Goal: Navigation & Orientation: Find specific page/section

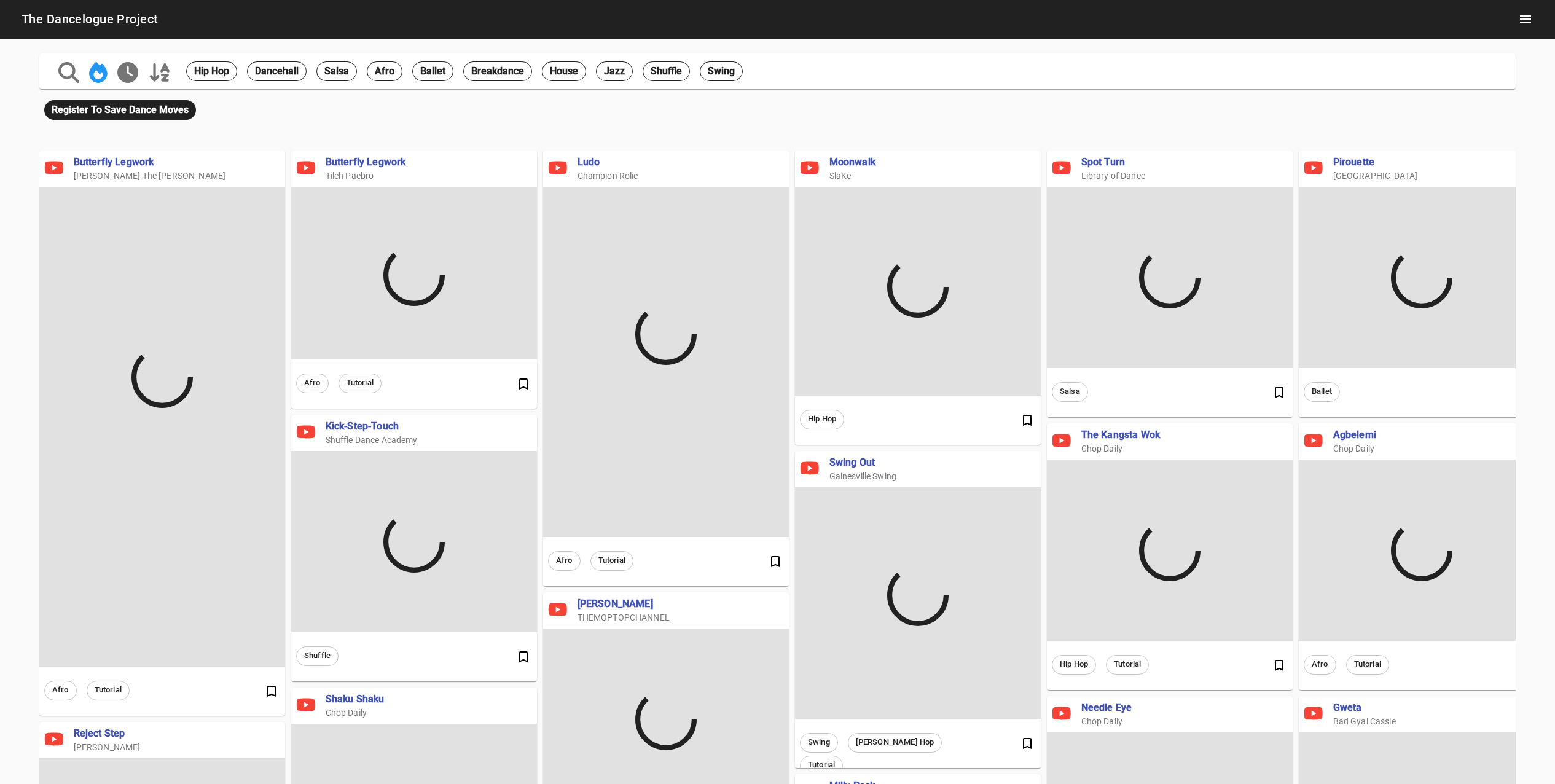
scroll to position [2446, 1516]
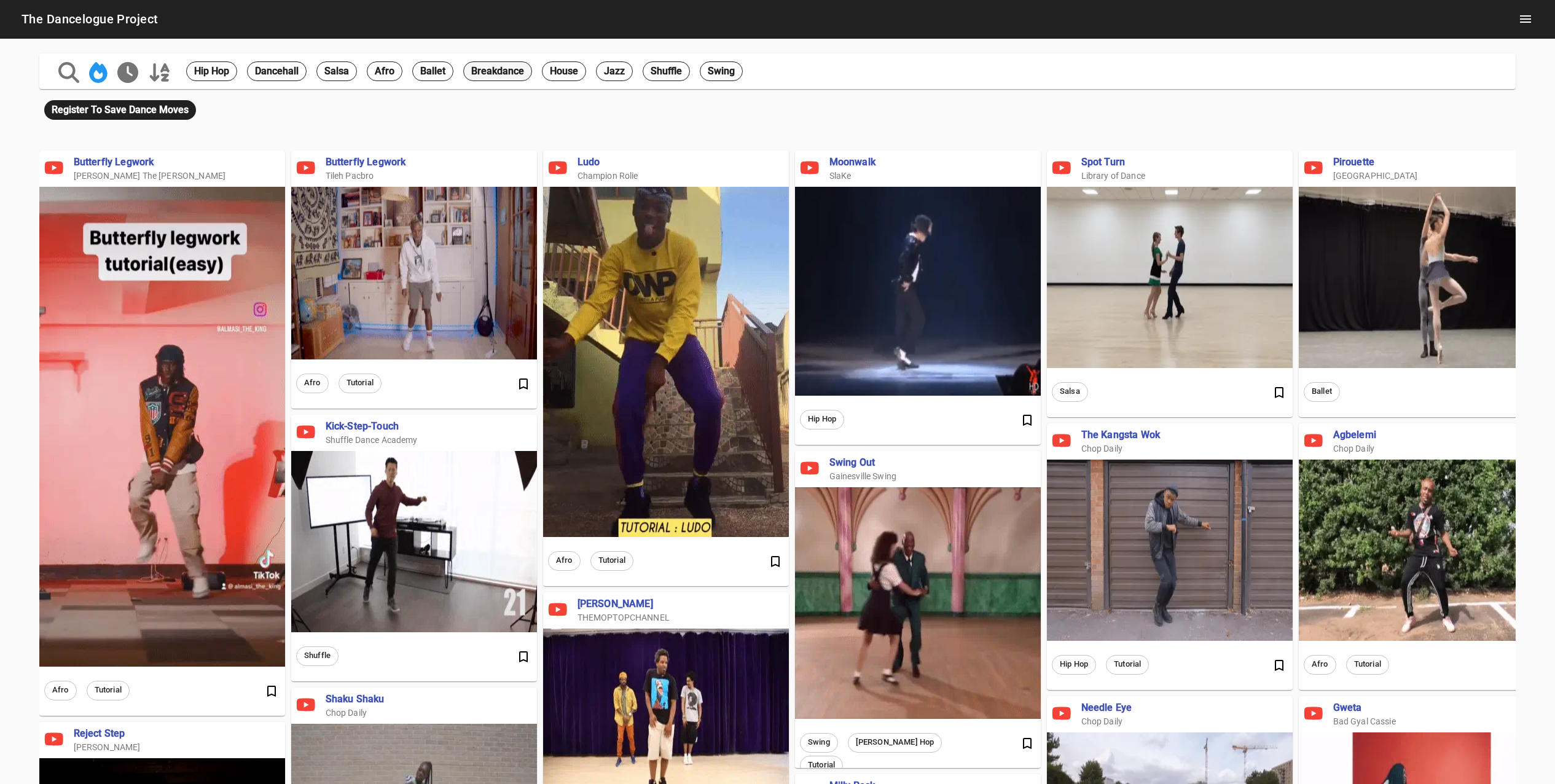
click at [486, 71] on span "breakdance" at bounding box center [498, 71] width 68 height 15
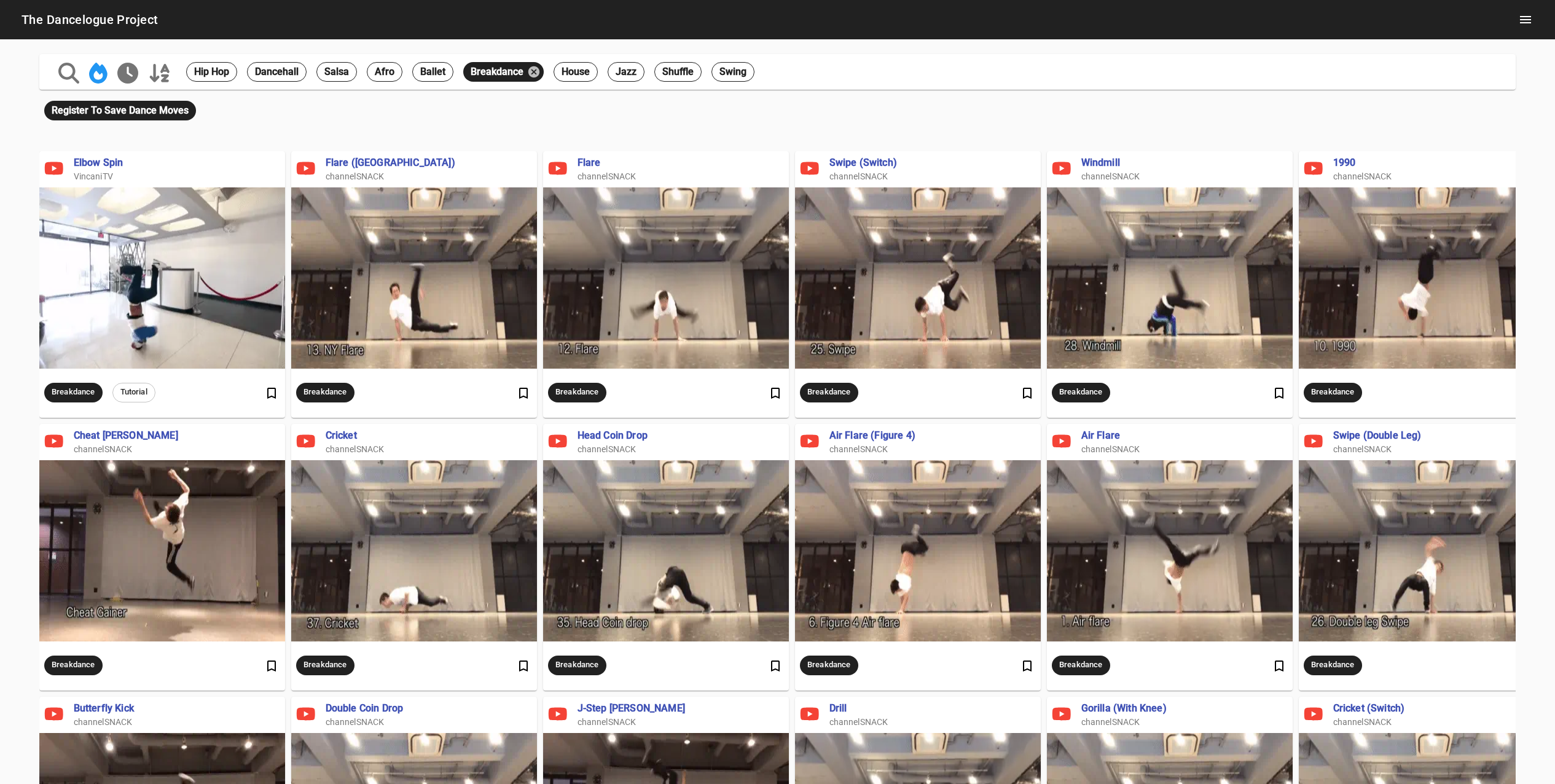
click at [101, 76] on icon "Sort by hot" at bounding box center [98, 73] width 18 height 21
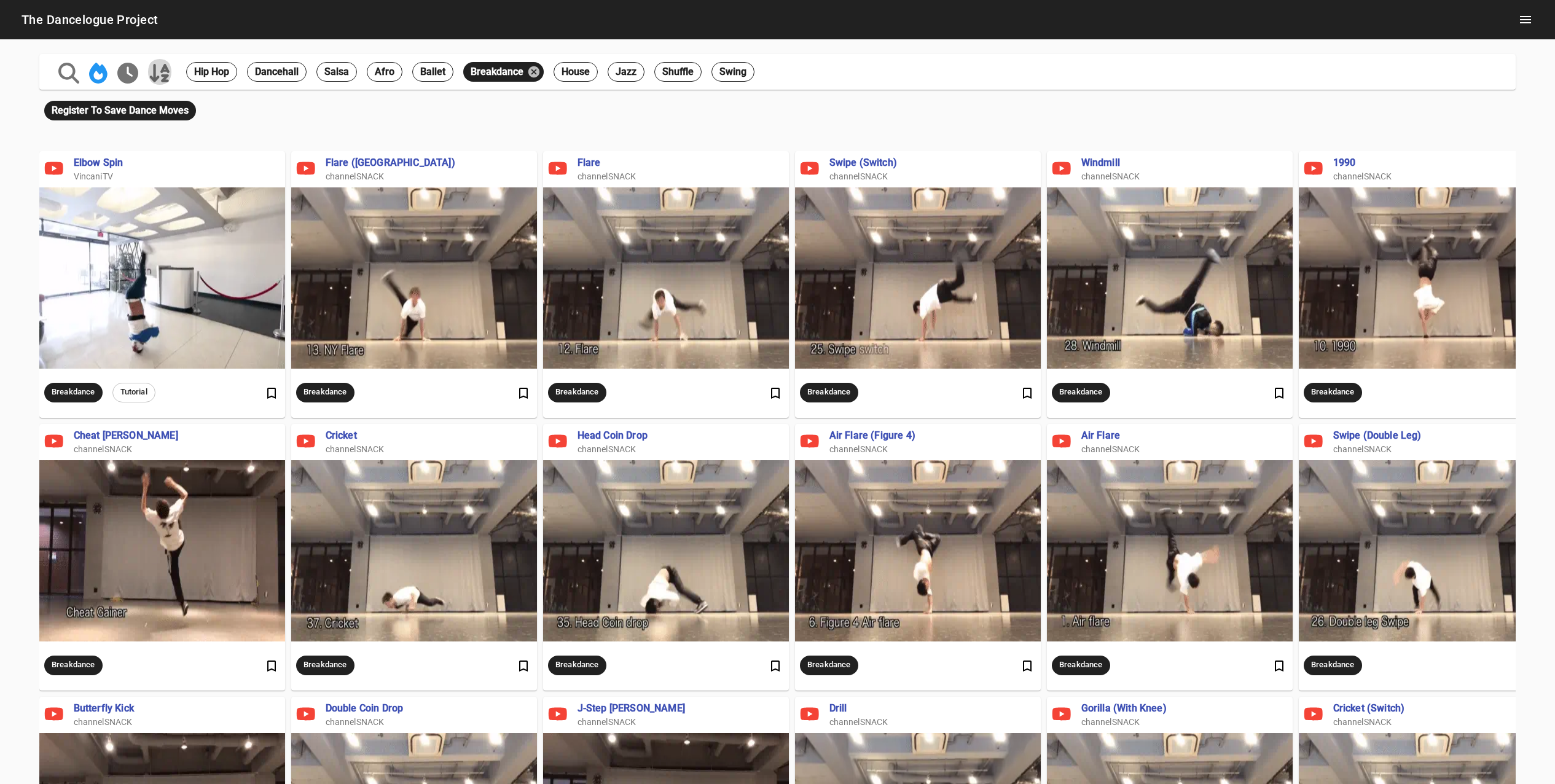
click at [160, 78] on icon "Sort Alphabetically" at bounding box center [160, 73] width 23 height 21
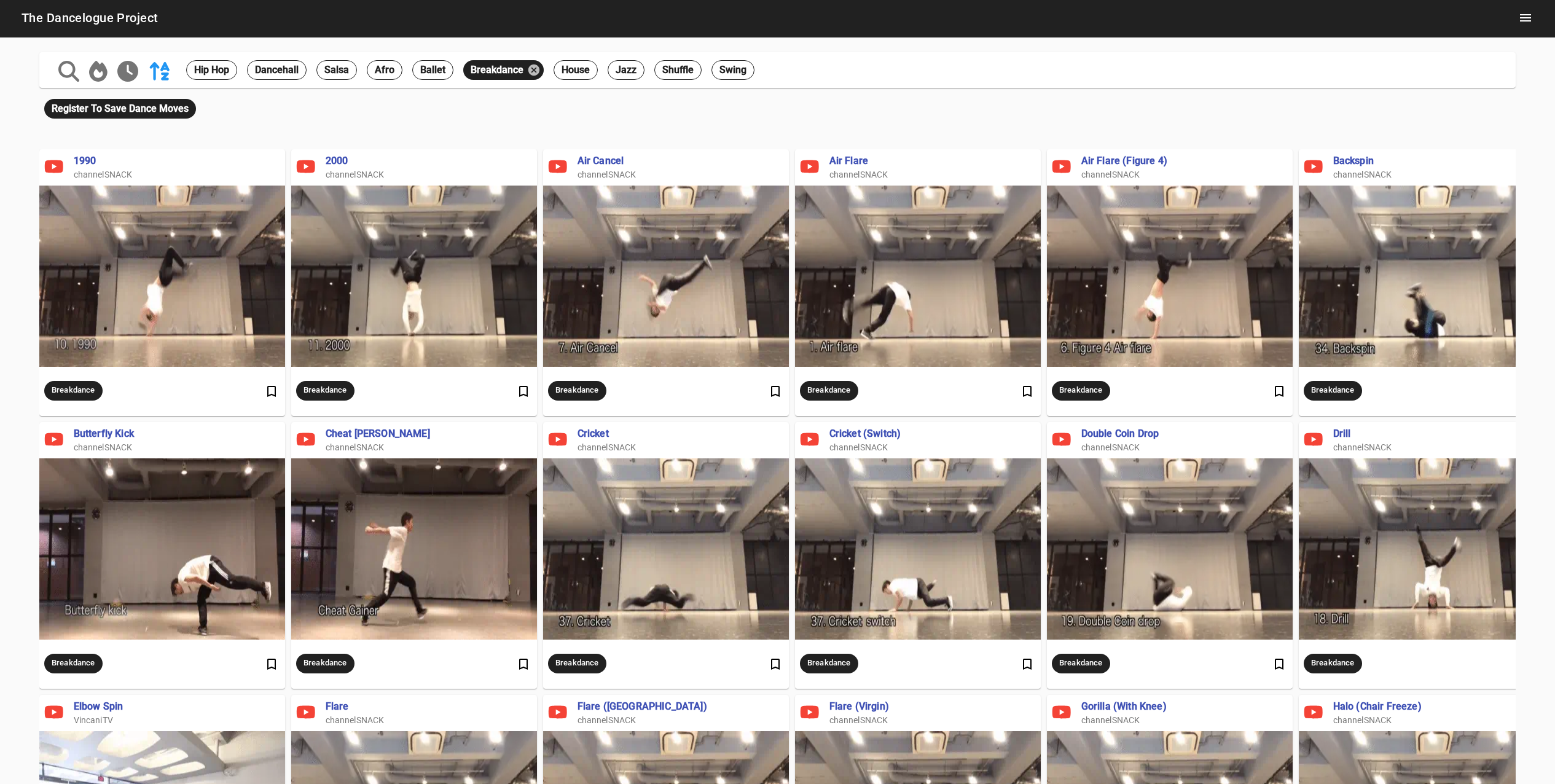
scroll to position [1621, 1516]
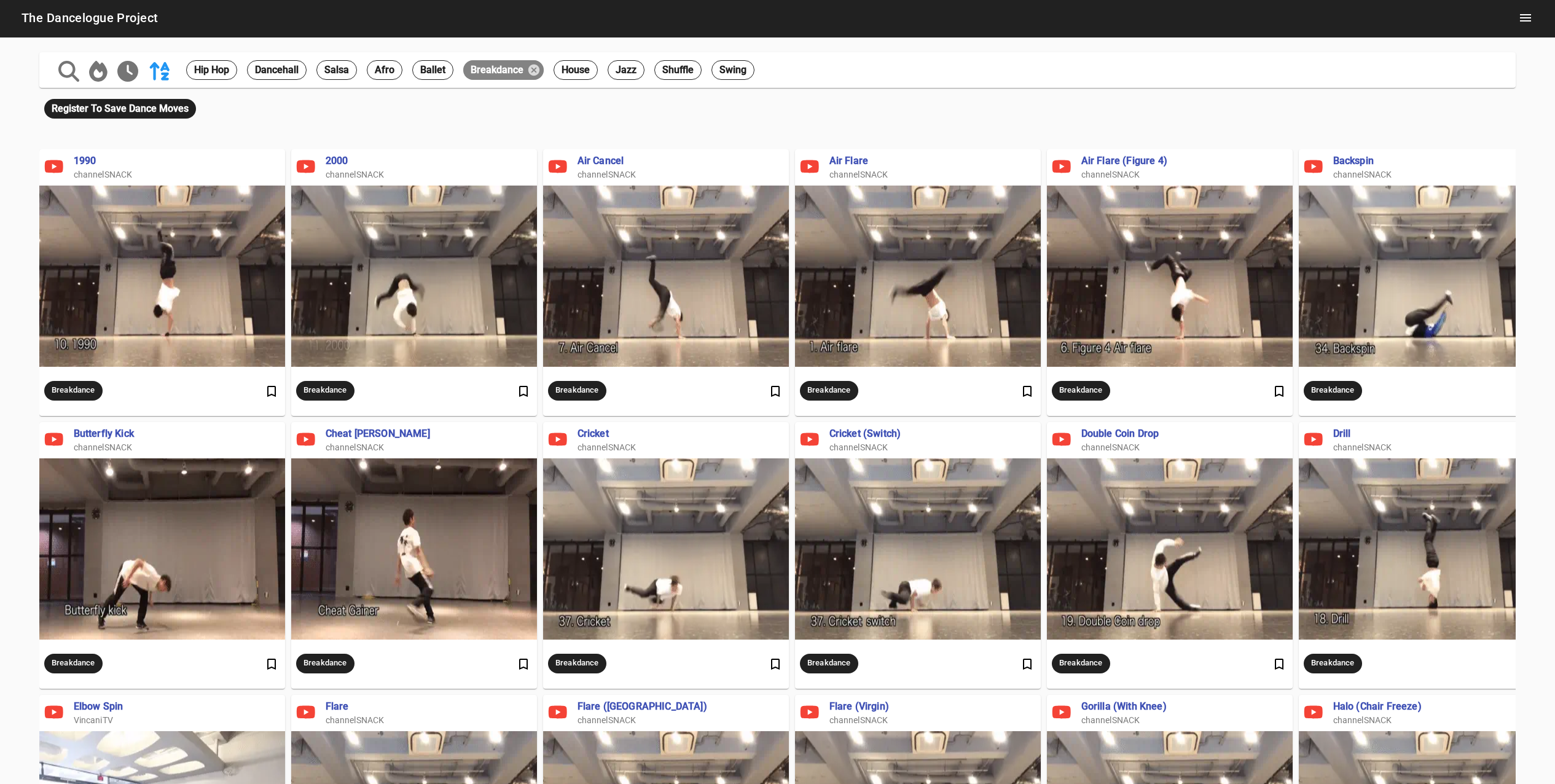
click at [529, 70] on icon at bounding box center [534, 70] width 11 height 11
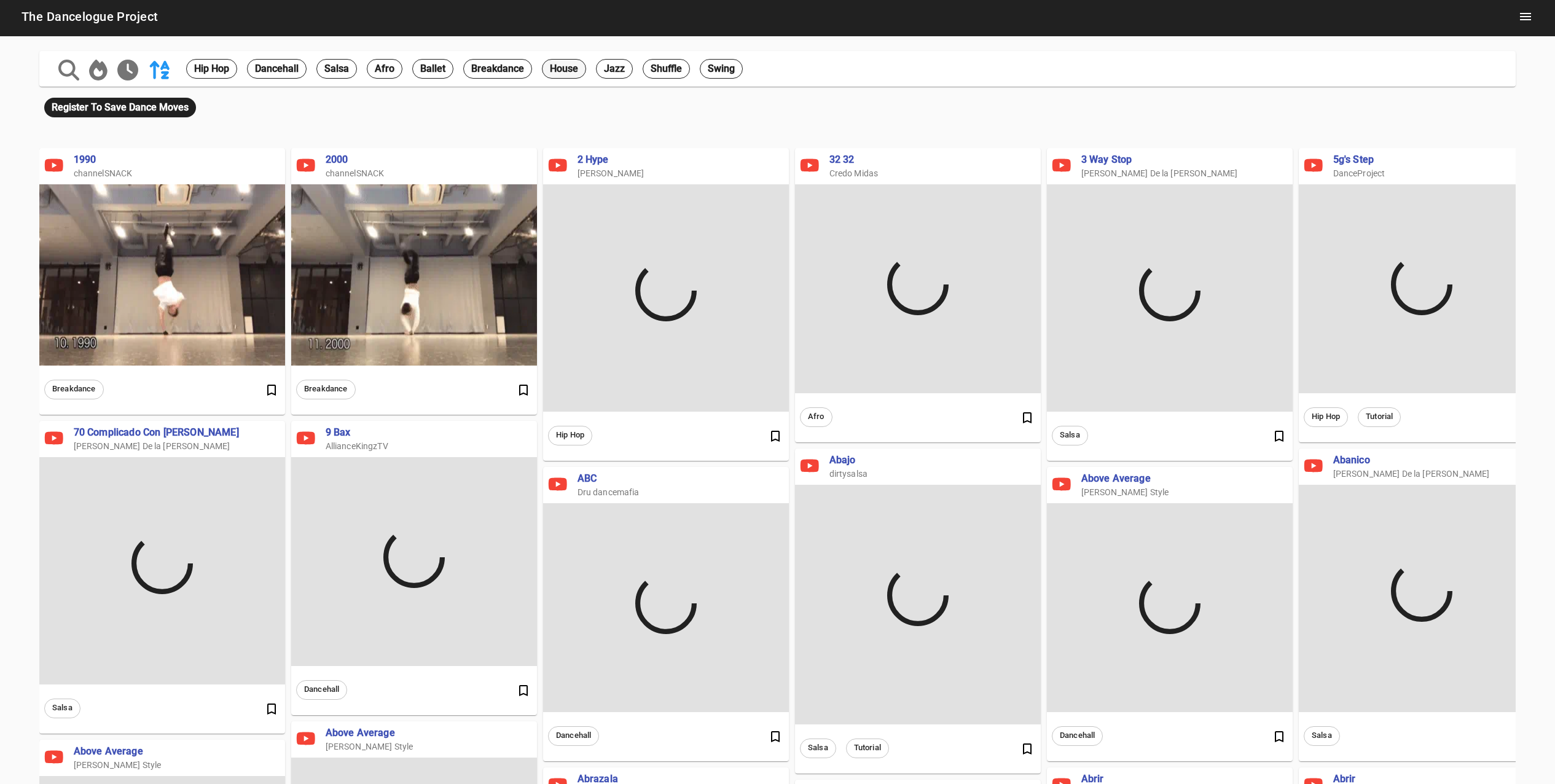
scroll to position [2281, 1516]
click at [552, 72] on html "The Dancelogue Project hip hop dancehall salsa afro ballet breakdance house jaz…" at bounding box center [777, 389] width 1555 height 784
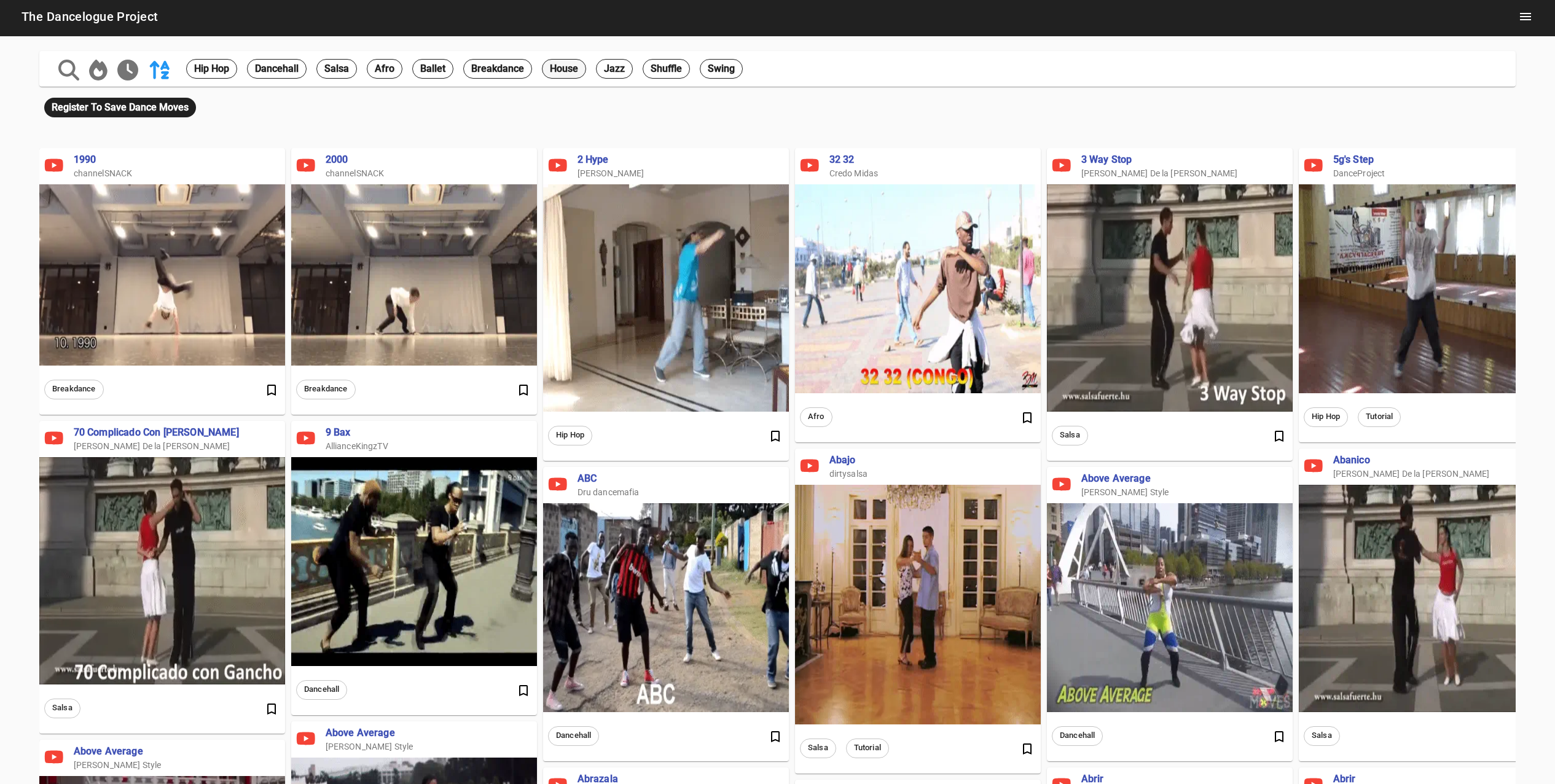
click at [563, 68] on span "house" at bounding box center [564, 68] width 43 height 15
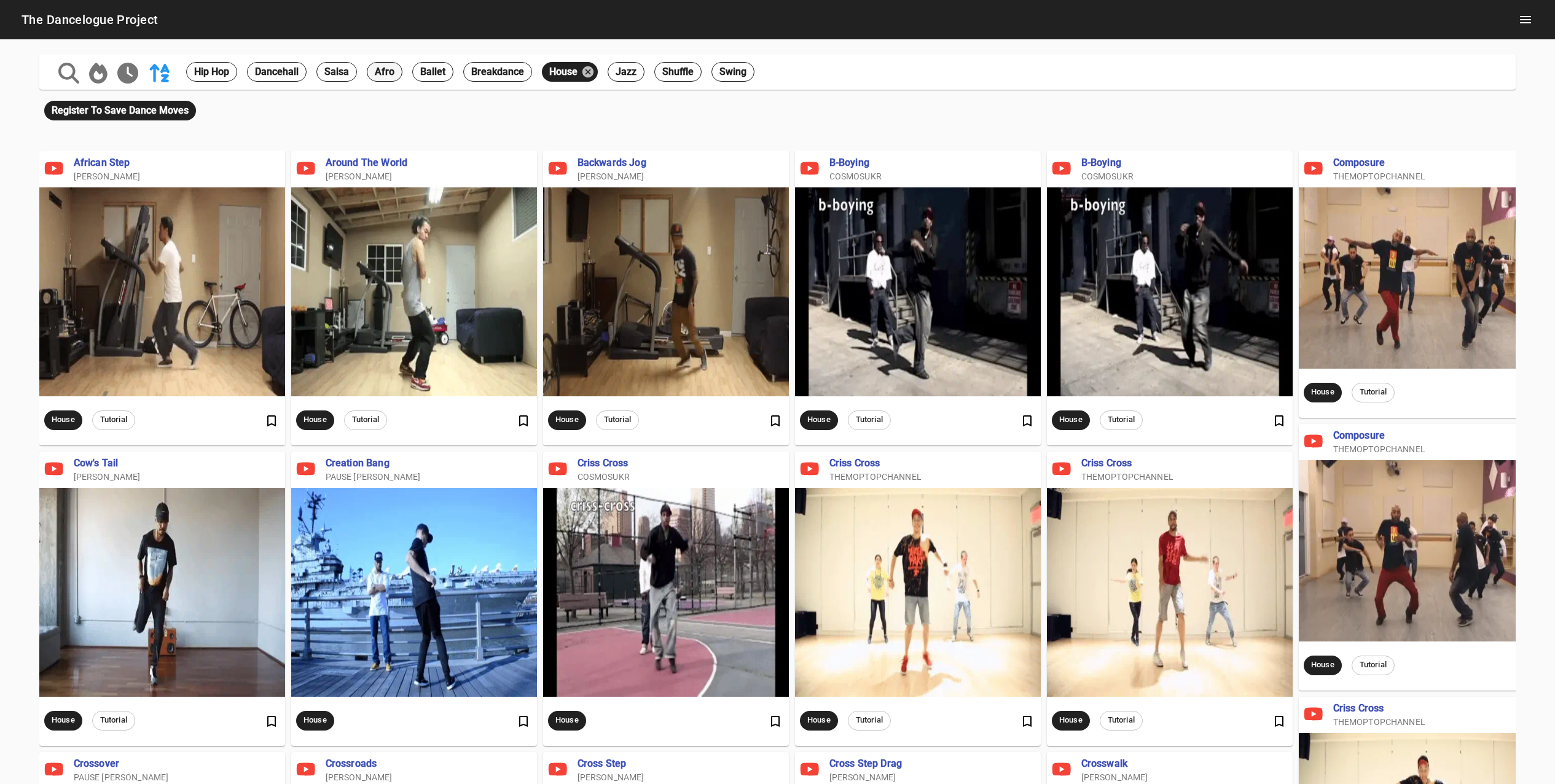
click at [390, 73] on span "afro" at bounding box center [385, 71] width 35 height 15
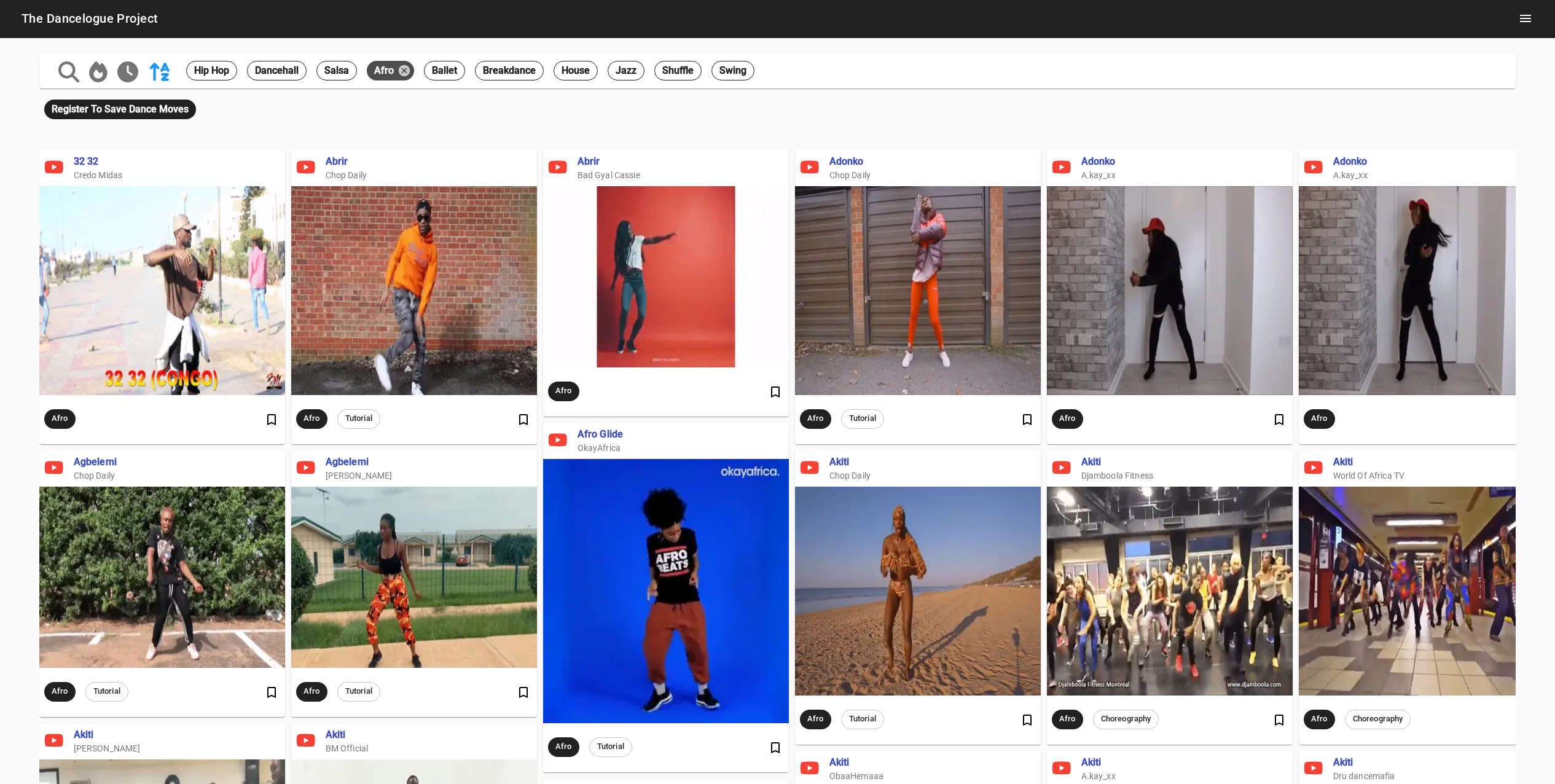
scroll to position [124, 0]
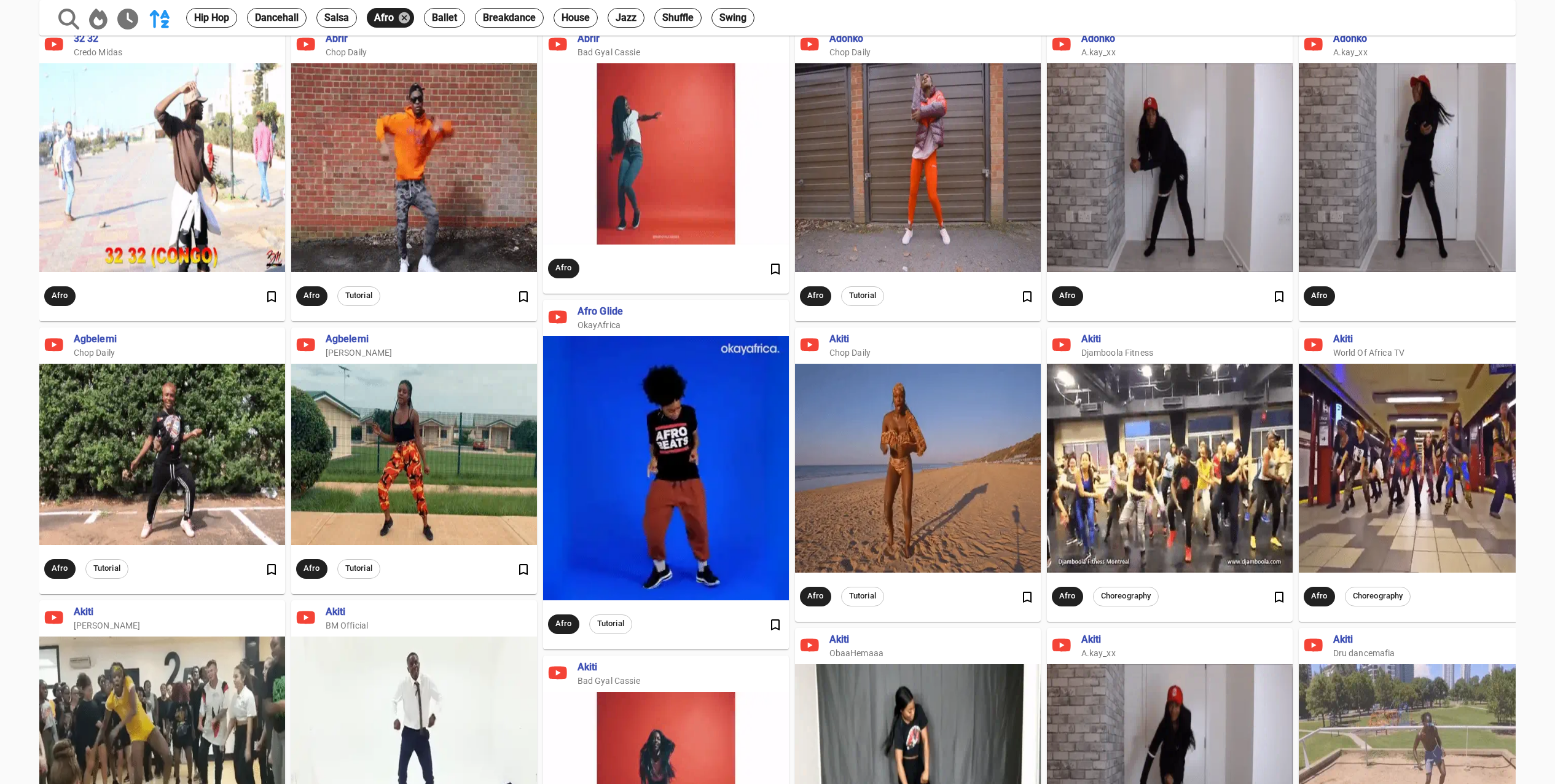
click at [599, 313] on span "afro glide" at bounding box center [680, 312] width 207 height 14
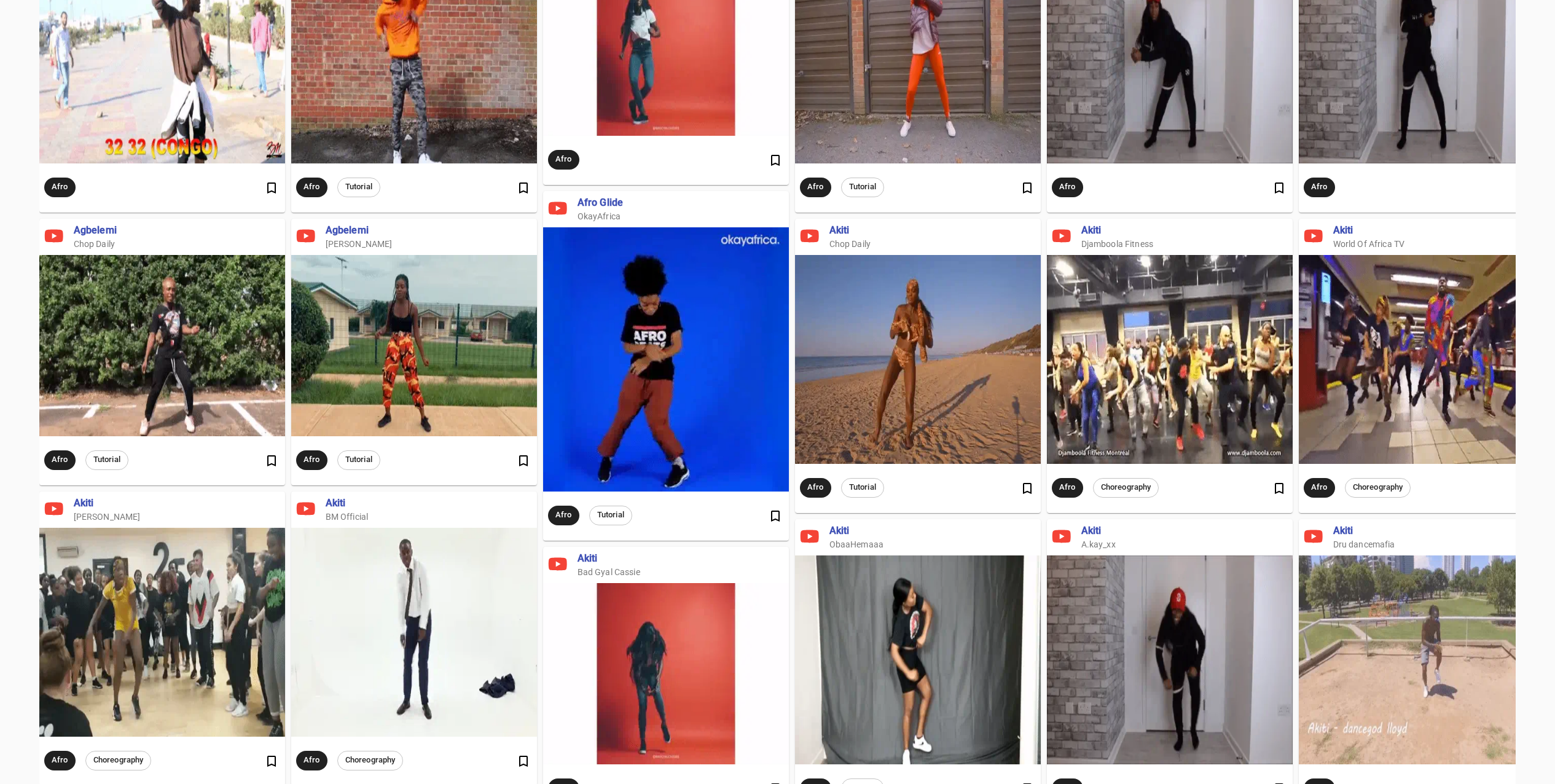
scroll to position [49, 0]
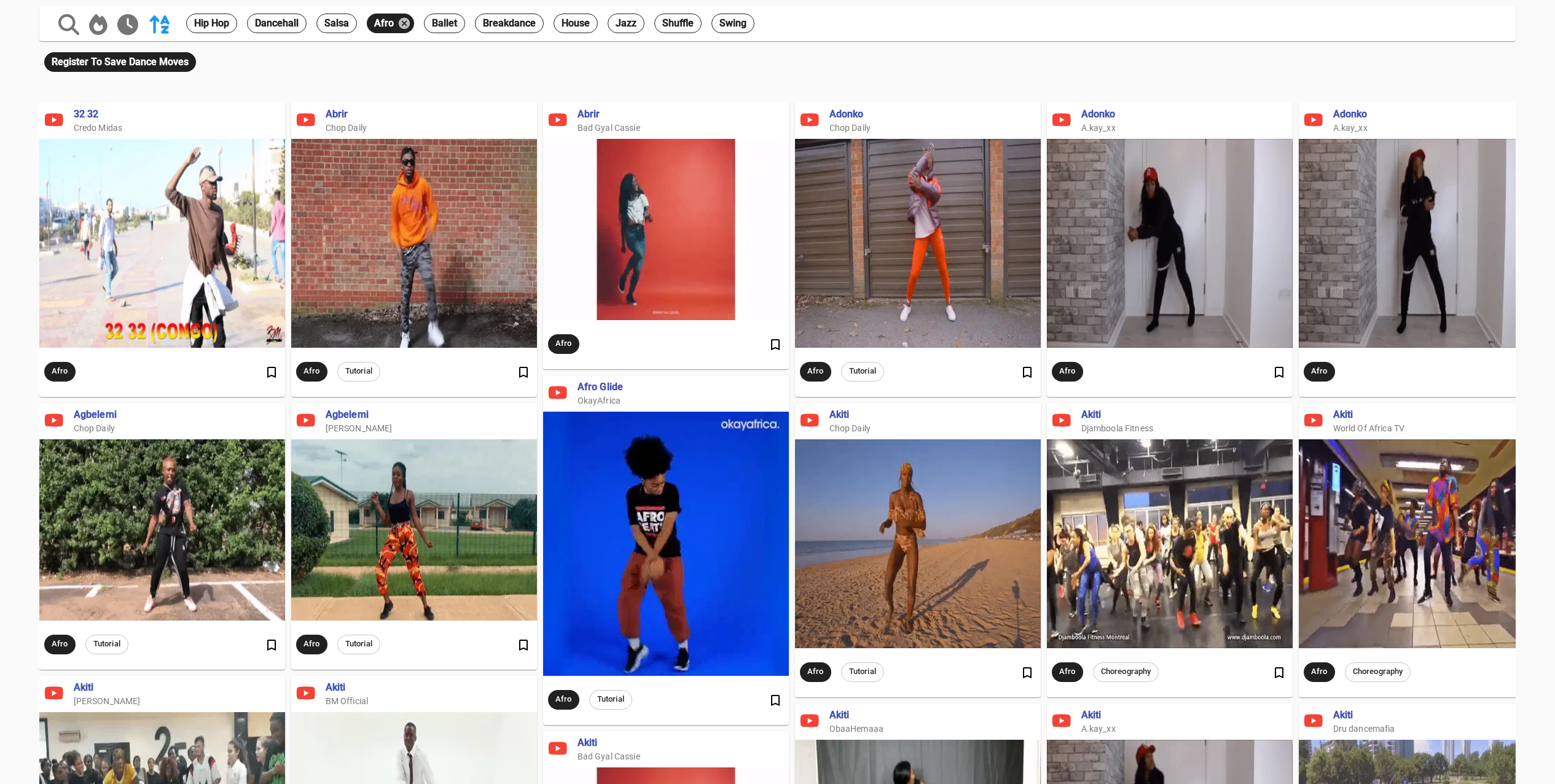
click at [346, 414] on span "agbelemi" at bounding box center [428, 415] width 207 height 14
